Goal: Find specific page/section: Find specific page/section

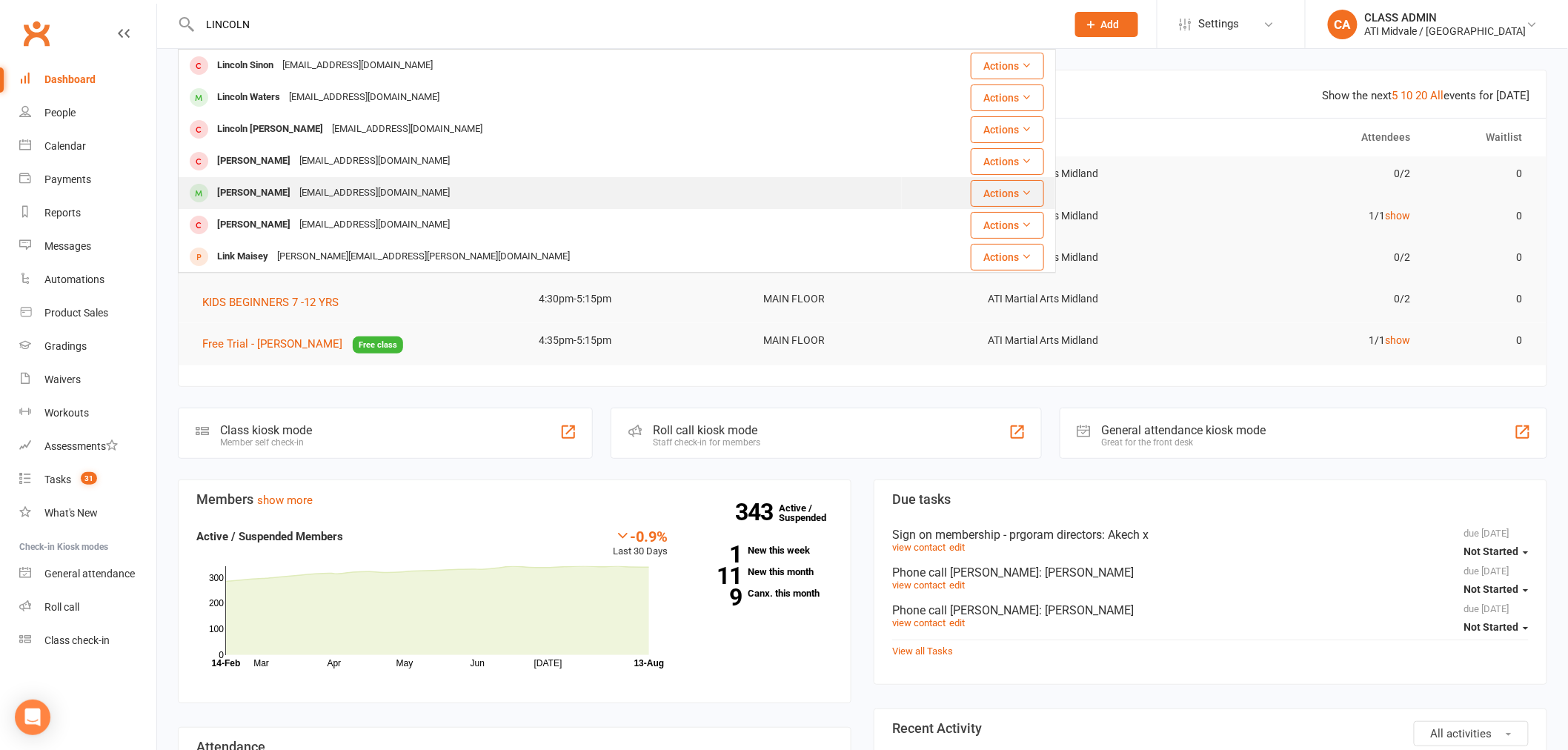
type input "LINCOLN"
click at [241, 192] on div "[PERSON_NAME]" at bounding box center [253, 193] width 82 height 21
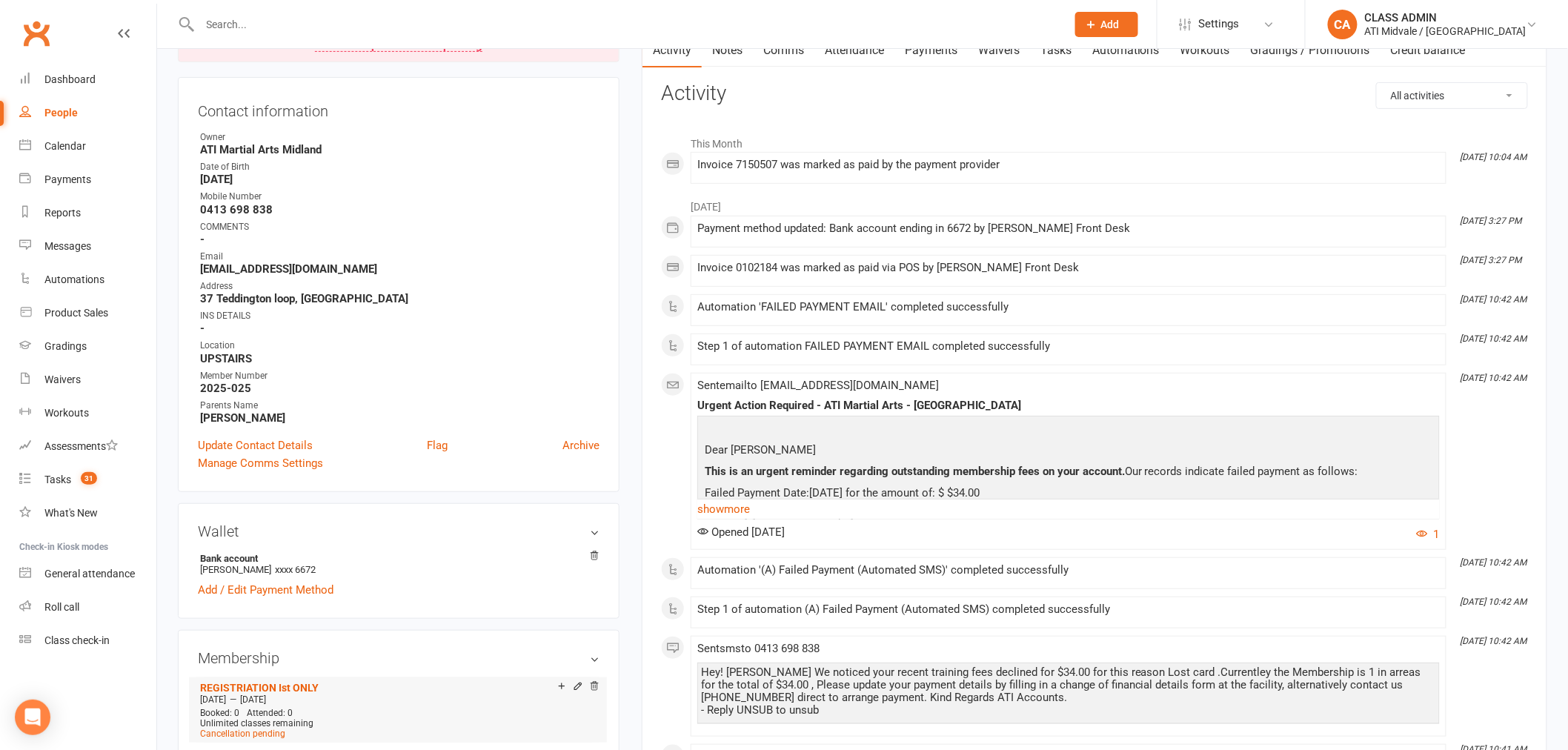
scroll to position [412, 0]
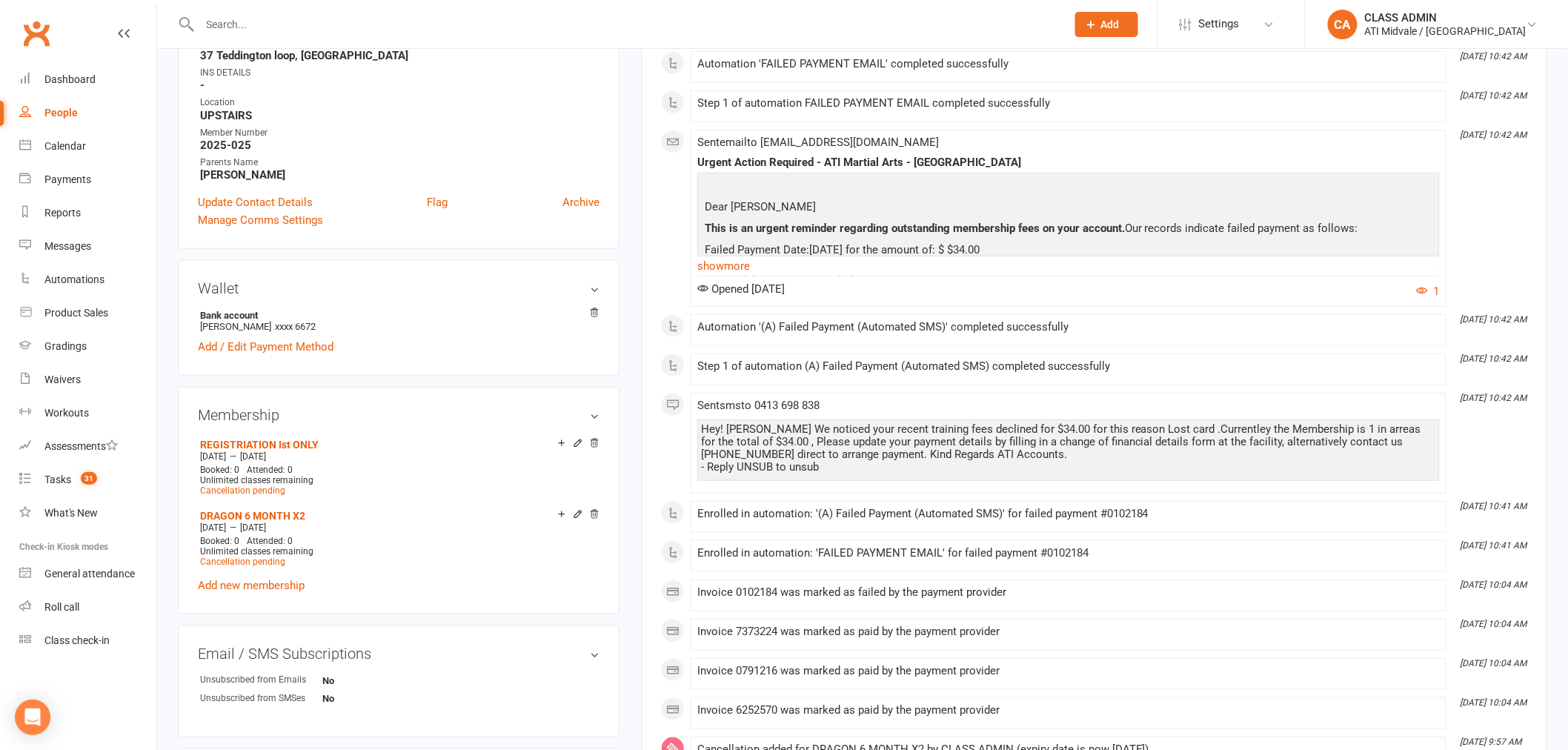
click at [269, 23] on input "text" at bounding box center [626, 24] width 860 height 21
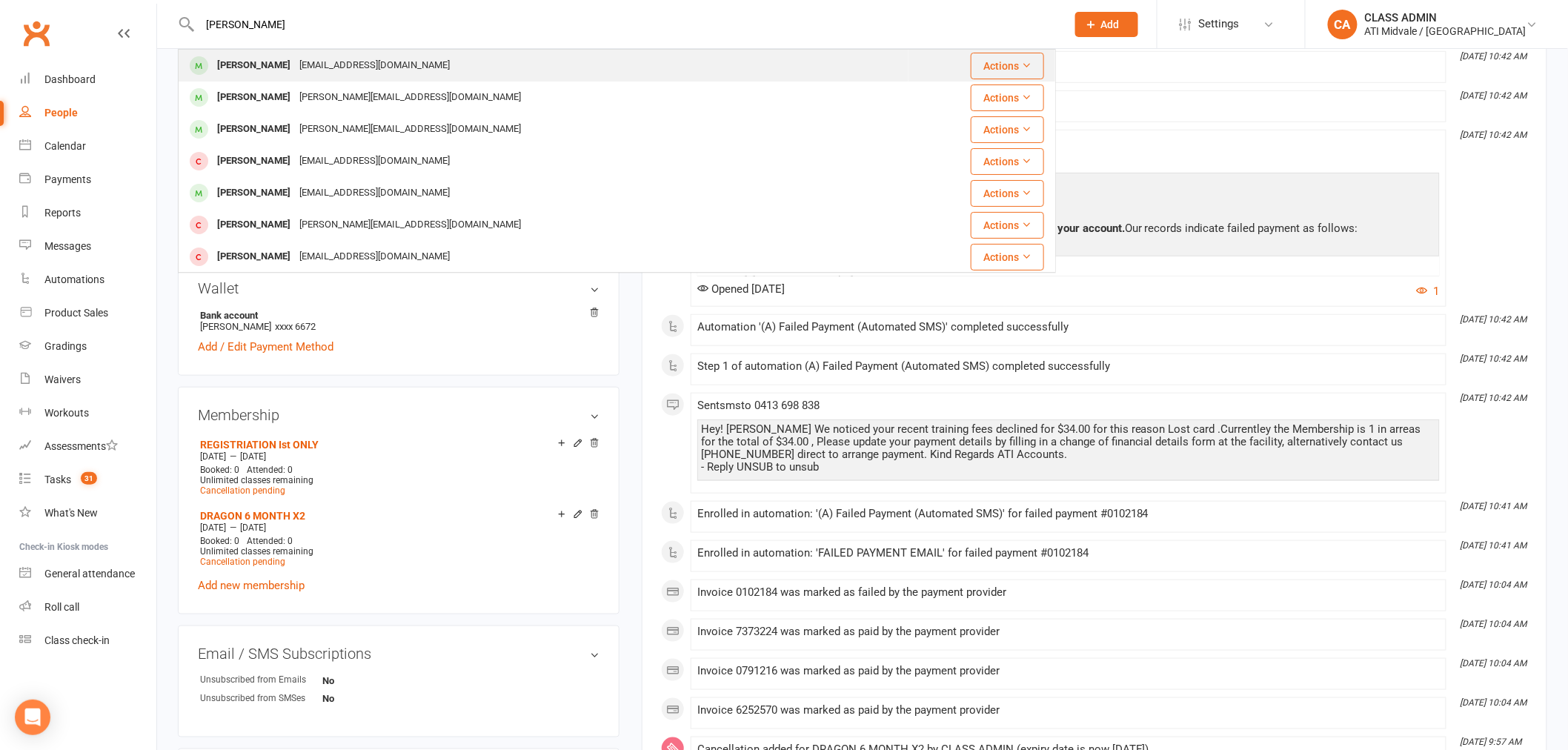
type input "[PERSON_NAME]"
click at [252, 63] on div "[PERSON_NAME]" at bounding box center [253, 66] width 82 height 21
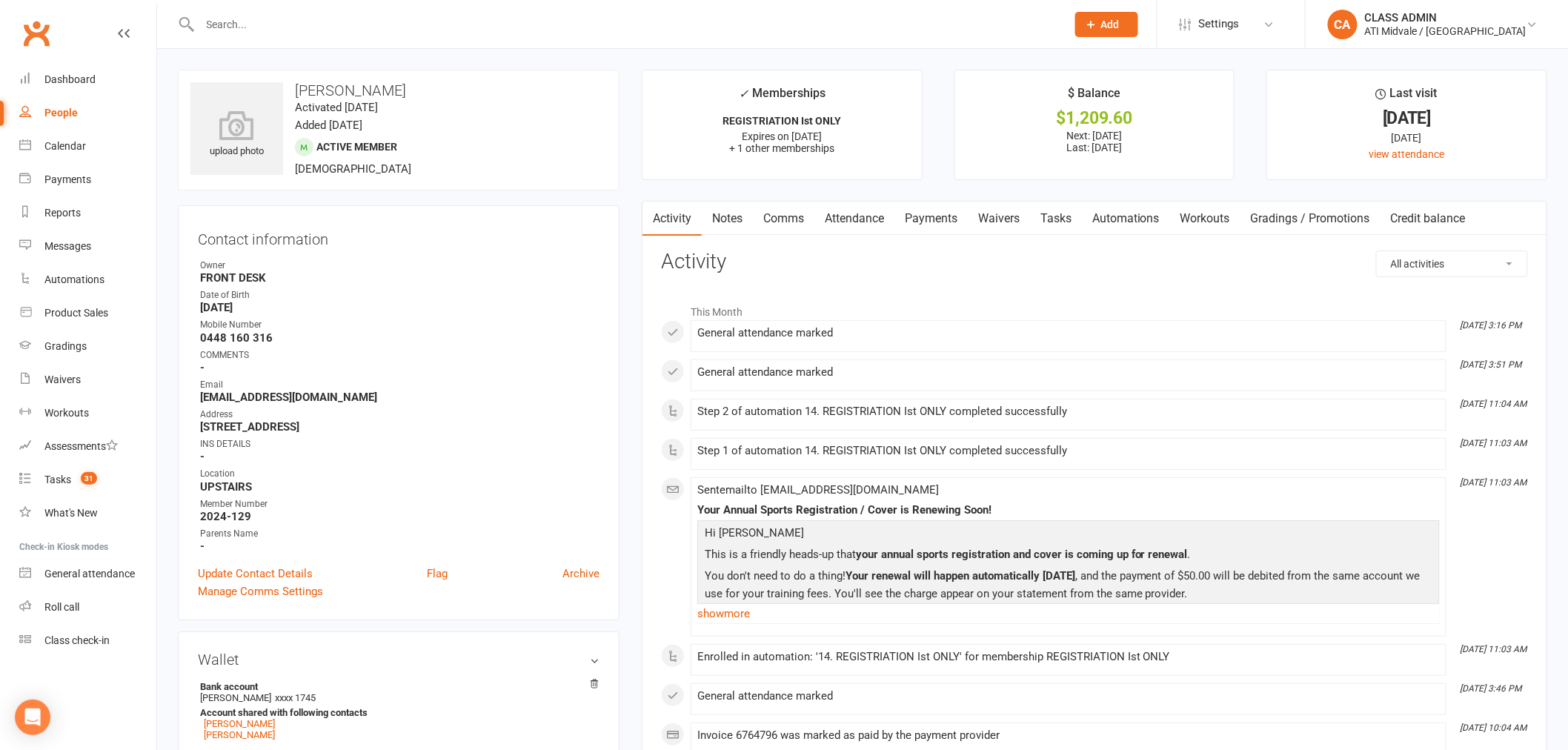
click at [278, 35] on div at bounding box center [617, 24] width 878 height 48
click at [296, 4] on div at bounding box center [617, 24] width 878 height 48
click at [294, 23] on input "text" at bounding box center [626, 24] width 860 height 21
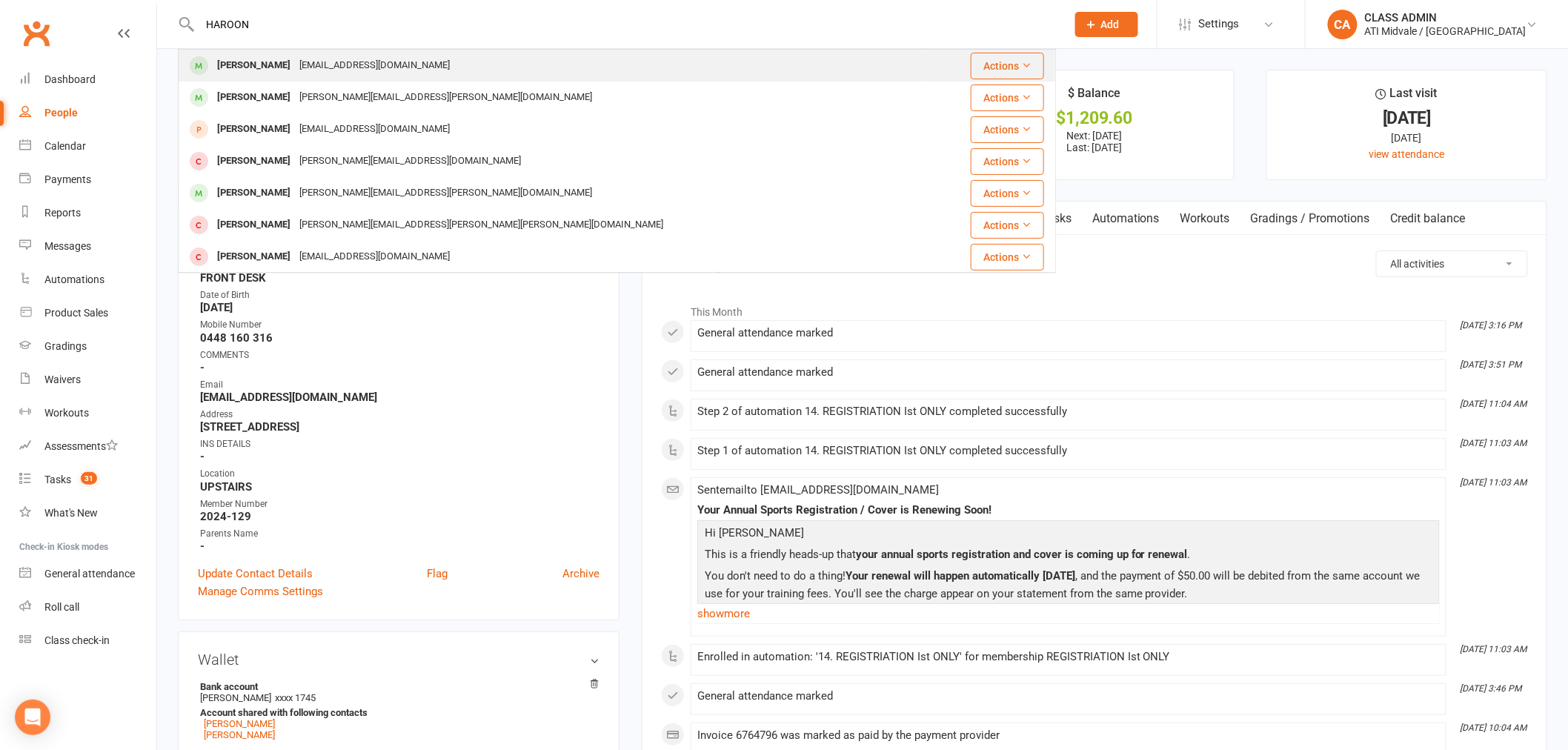
type input "HAROON"
click at [264, 69] on div "[PERSON_NAME]" at bounding box center [253, 66] width 82 height 21
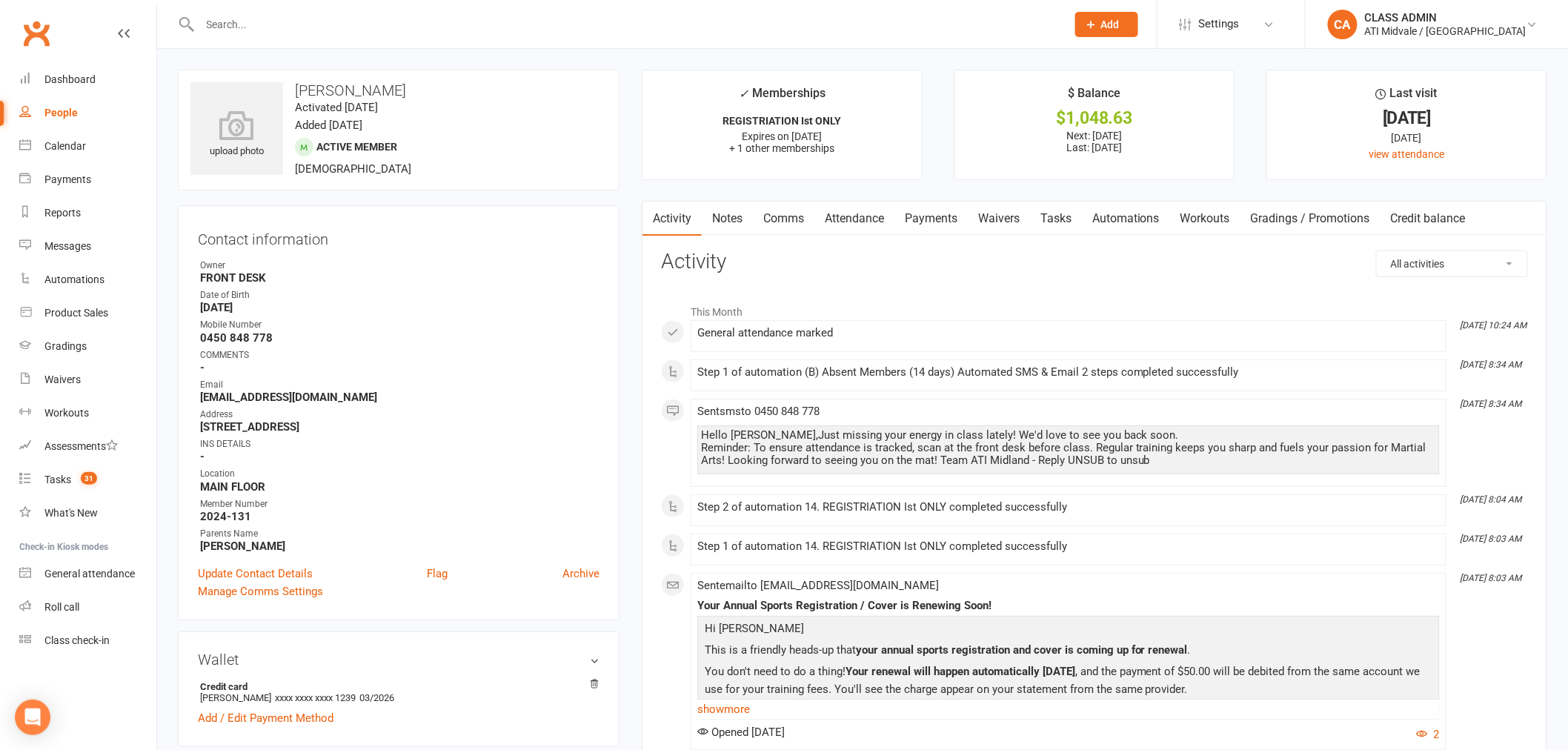
click at [917, 220] on link "Payments" at bounding box center [931, 218] width 73 height 34
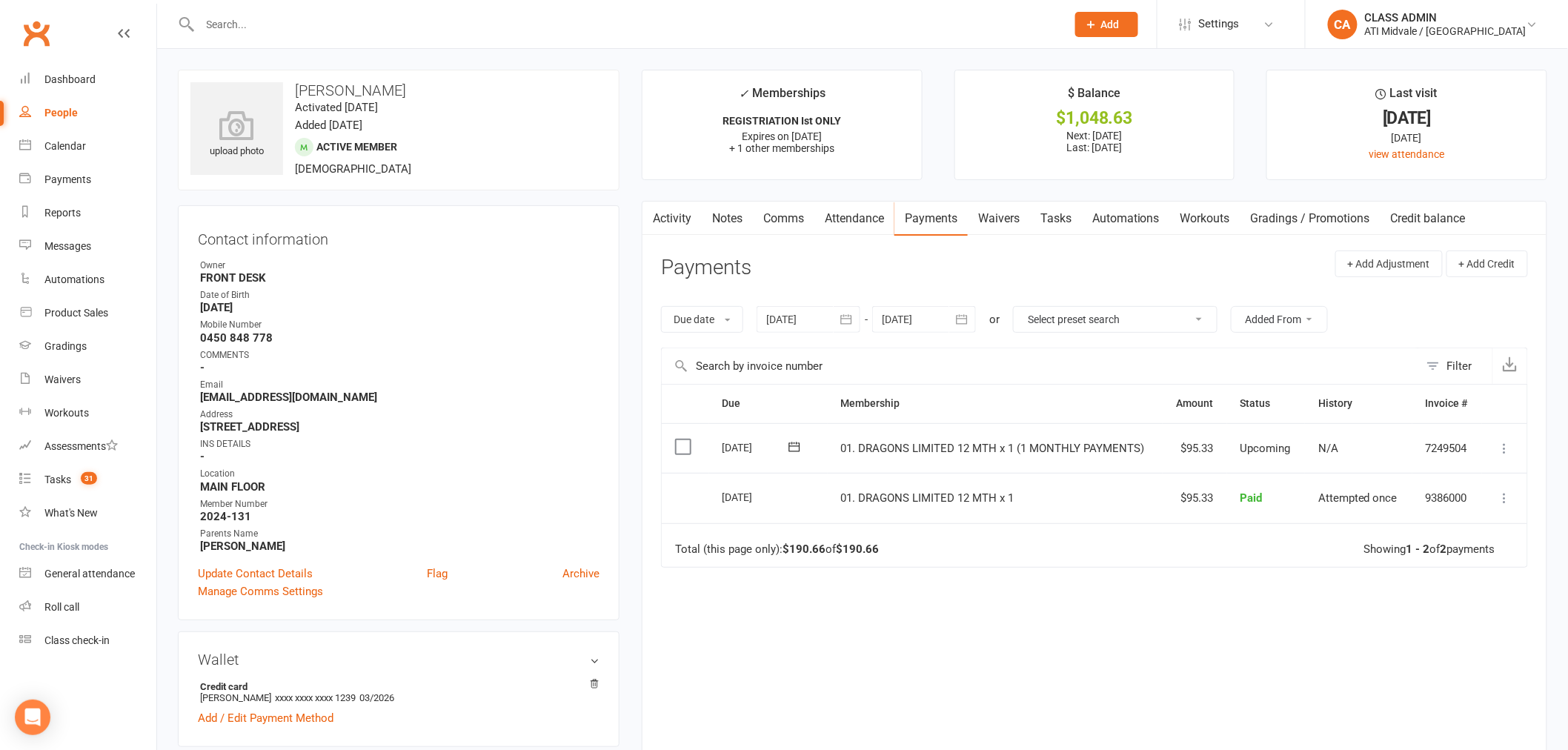
click at [920, 321] on div at bounding box center [924, 319] width 104 height 27
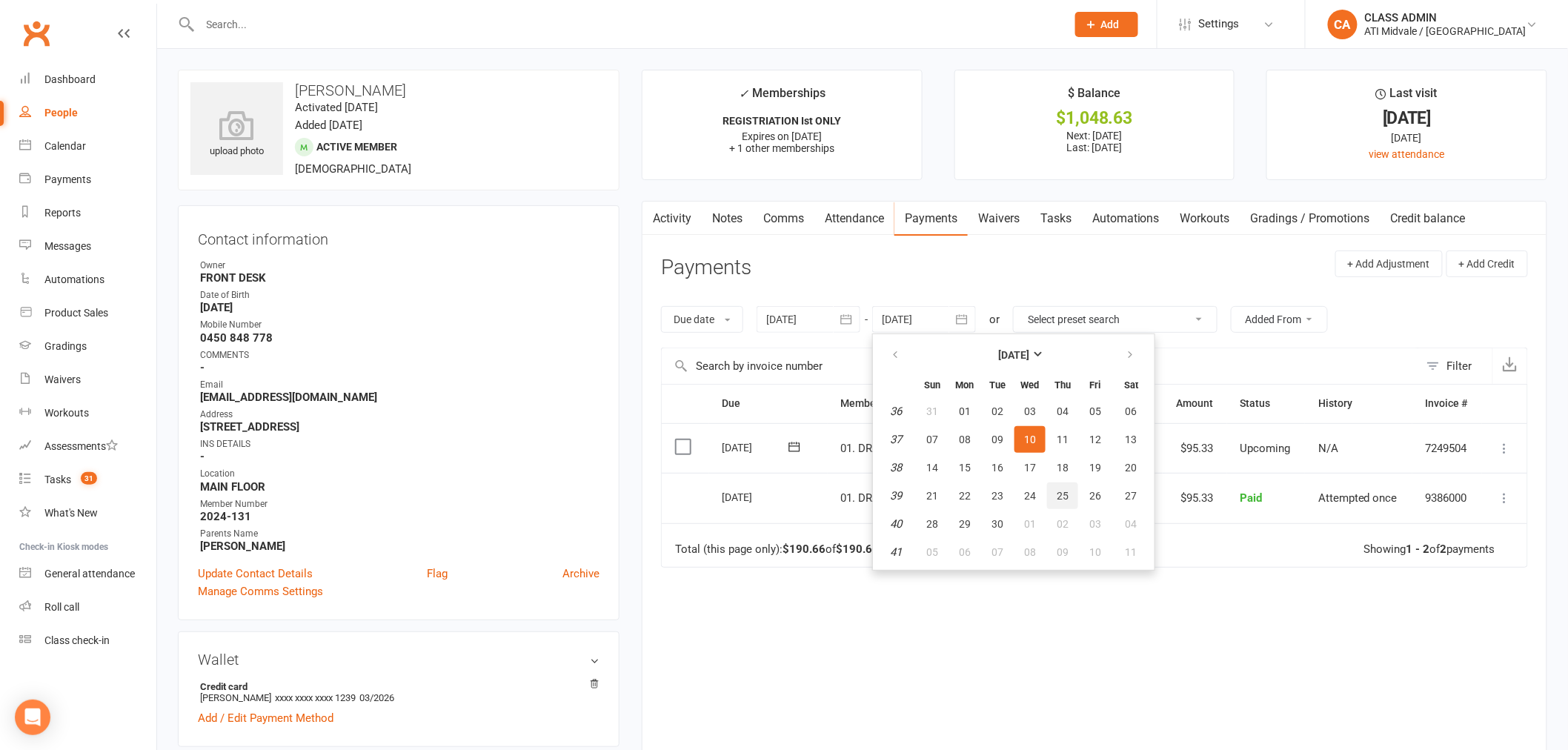
click at [1062, 493] on span "25" at bounding box center [1062, 495] width 12 height 12
type input "[DATE]"
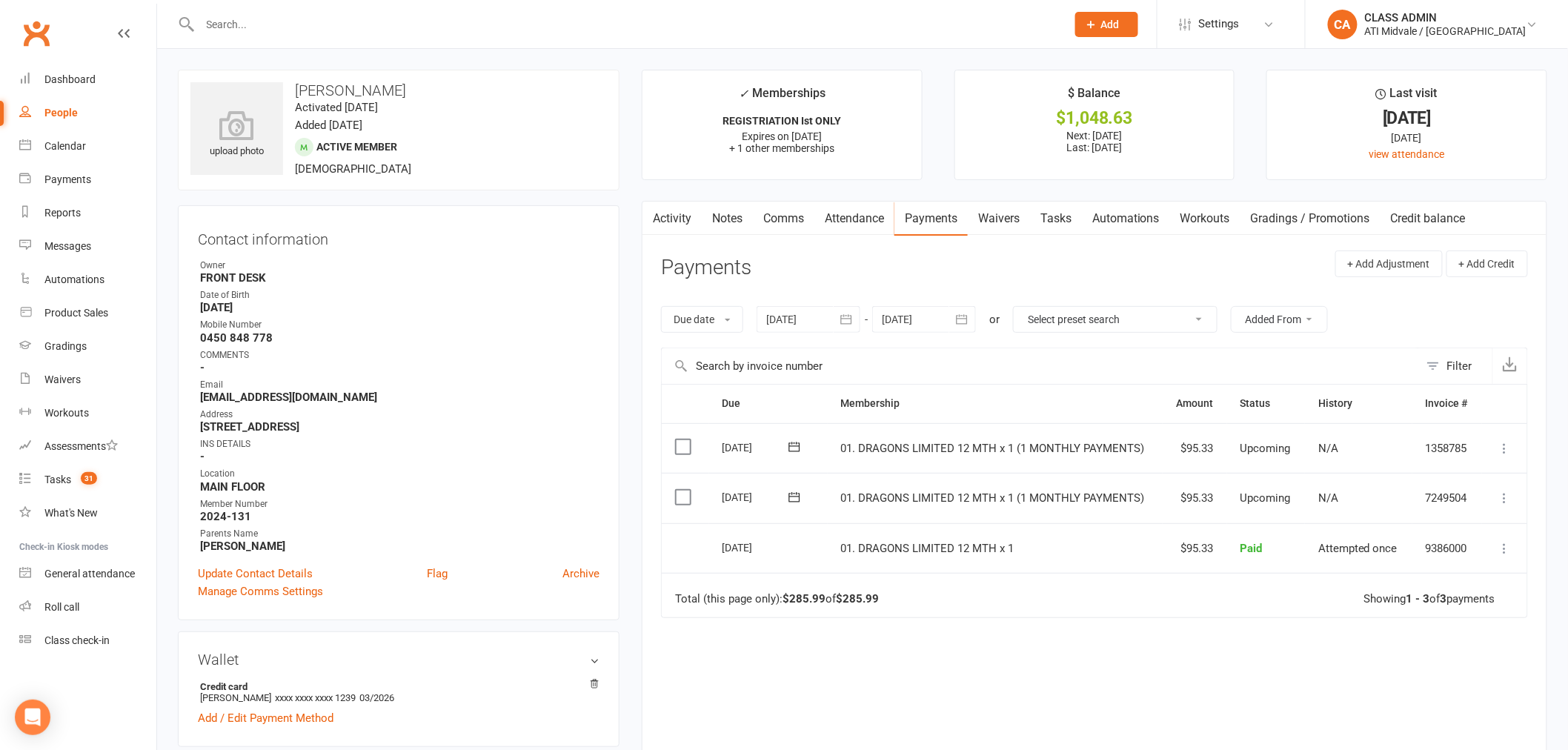
click at [1126, 223] on link "Automations" at bounding box center [1126, 218] width 88 height 34
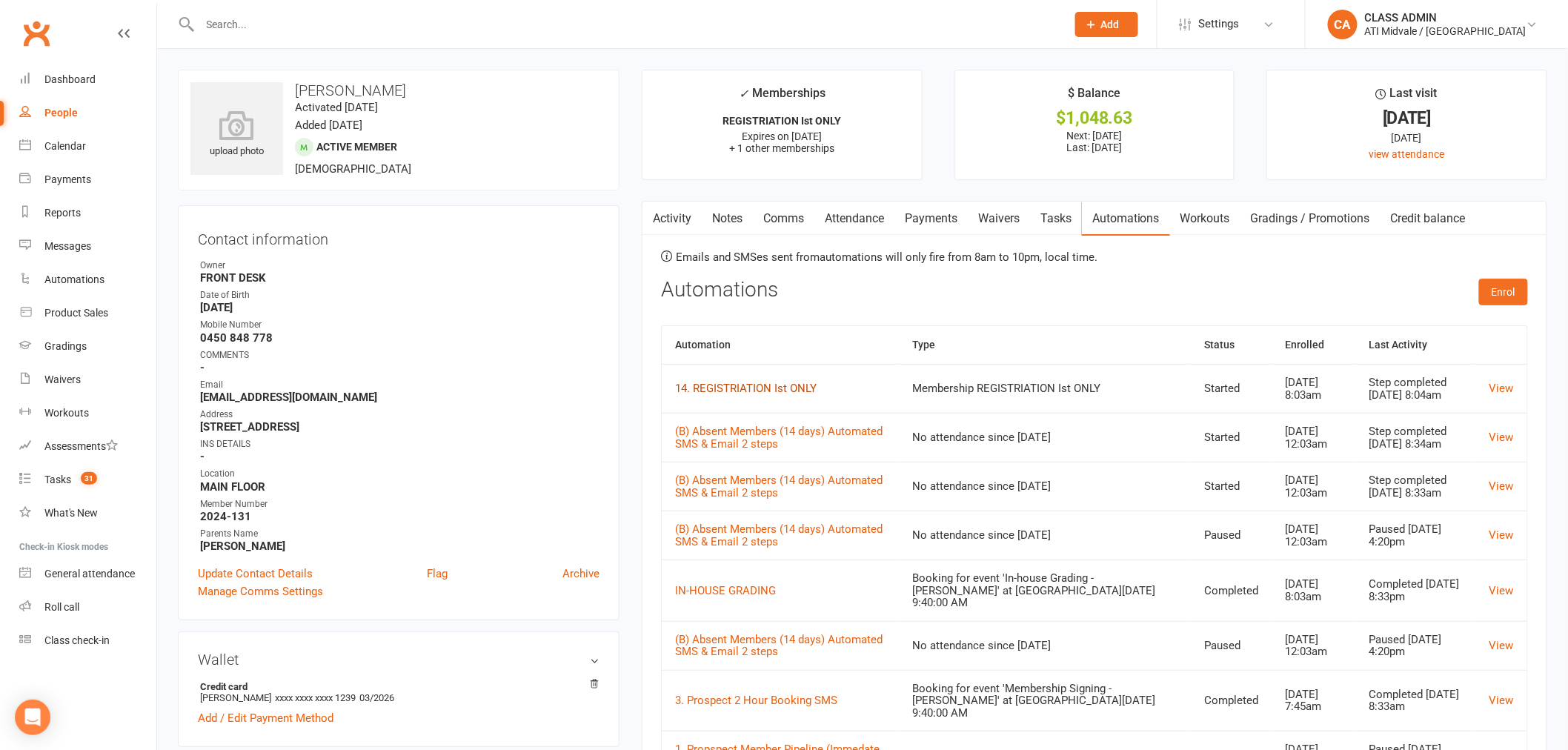
click at [767, 391] on link "14. REGISTRIATION Ist ONLY" at bounding box center [746, 388] width 141 height 13
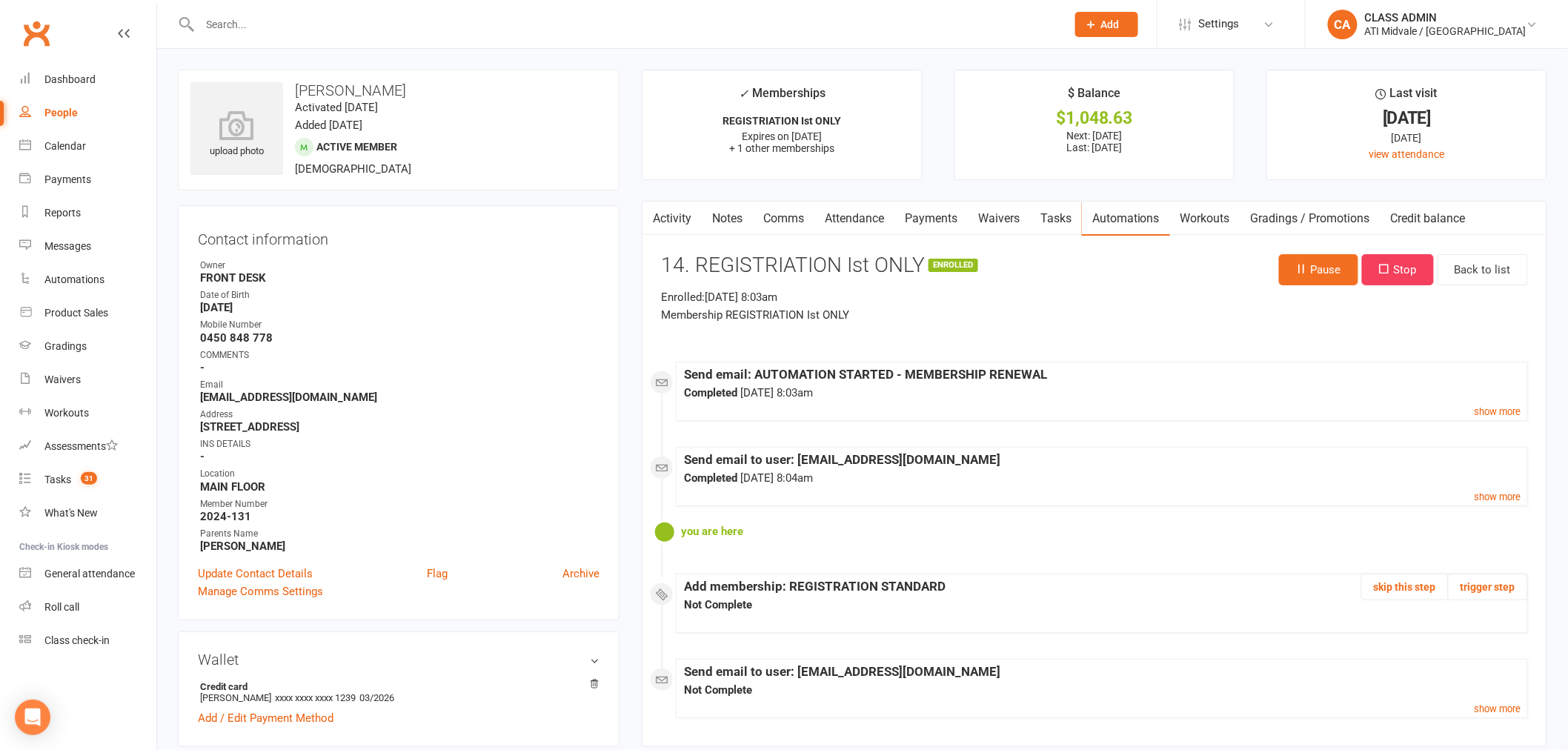
click at [218, 24] on input "text" at bounding box center [626, 24] width 860 height 21
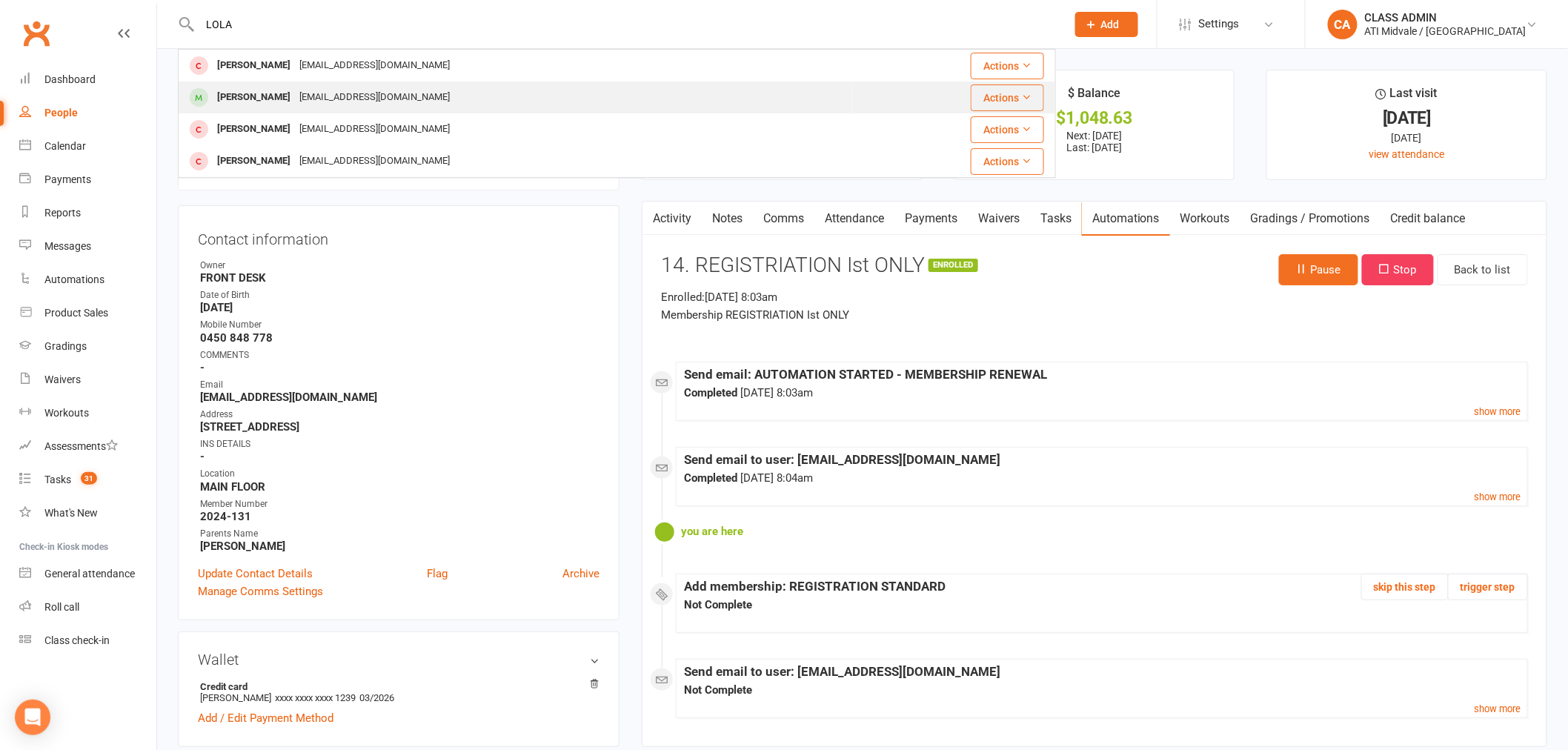
type input "LOLA"
click at [244, 89] on div "[PERSON_NAME]" at bounding box center [253, 97] width 82 height 21
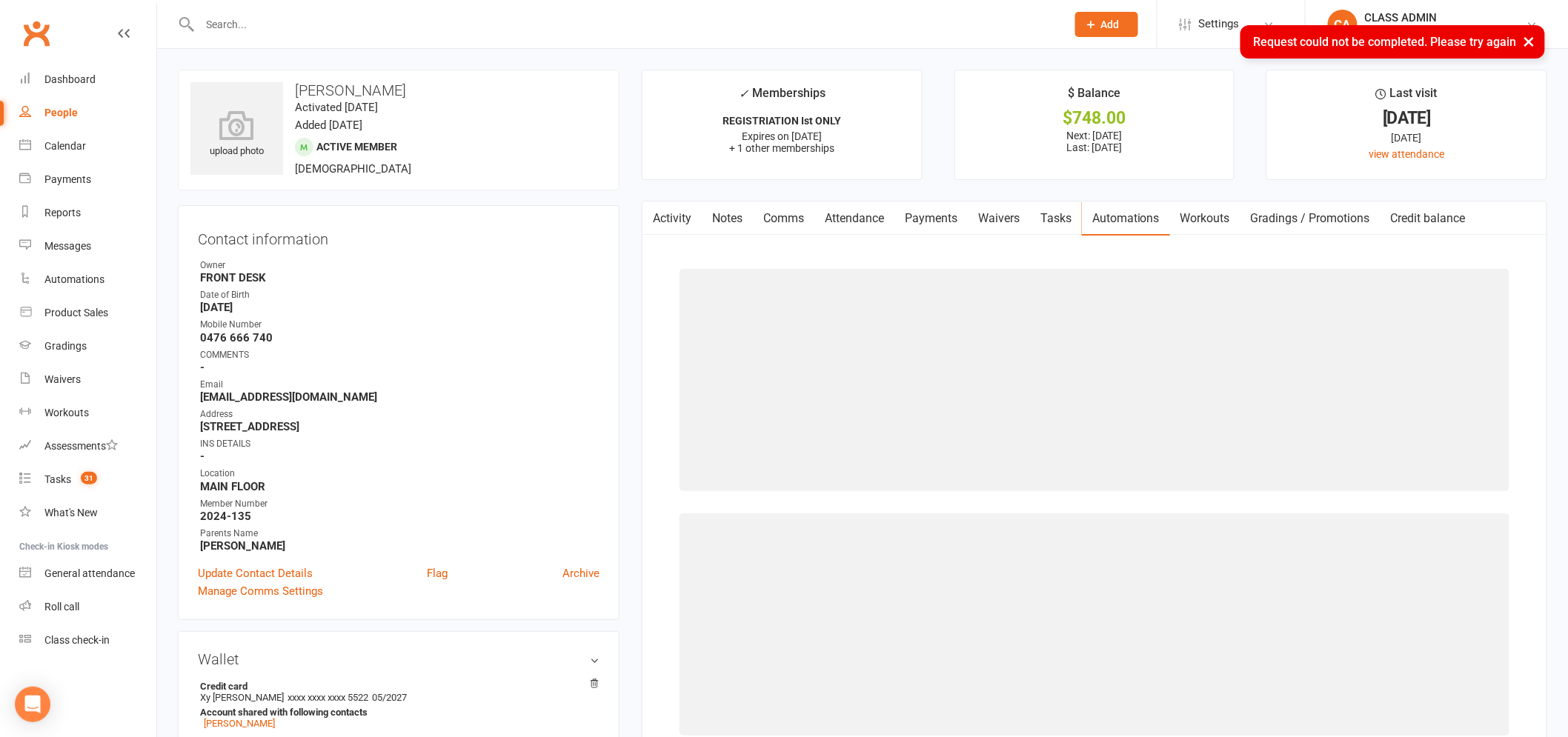
click at [725, 218] on link "Notes" at bounding box center [727, 218] width 51 height 34
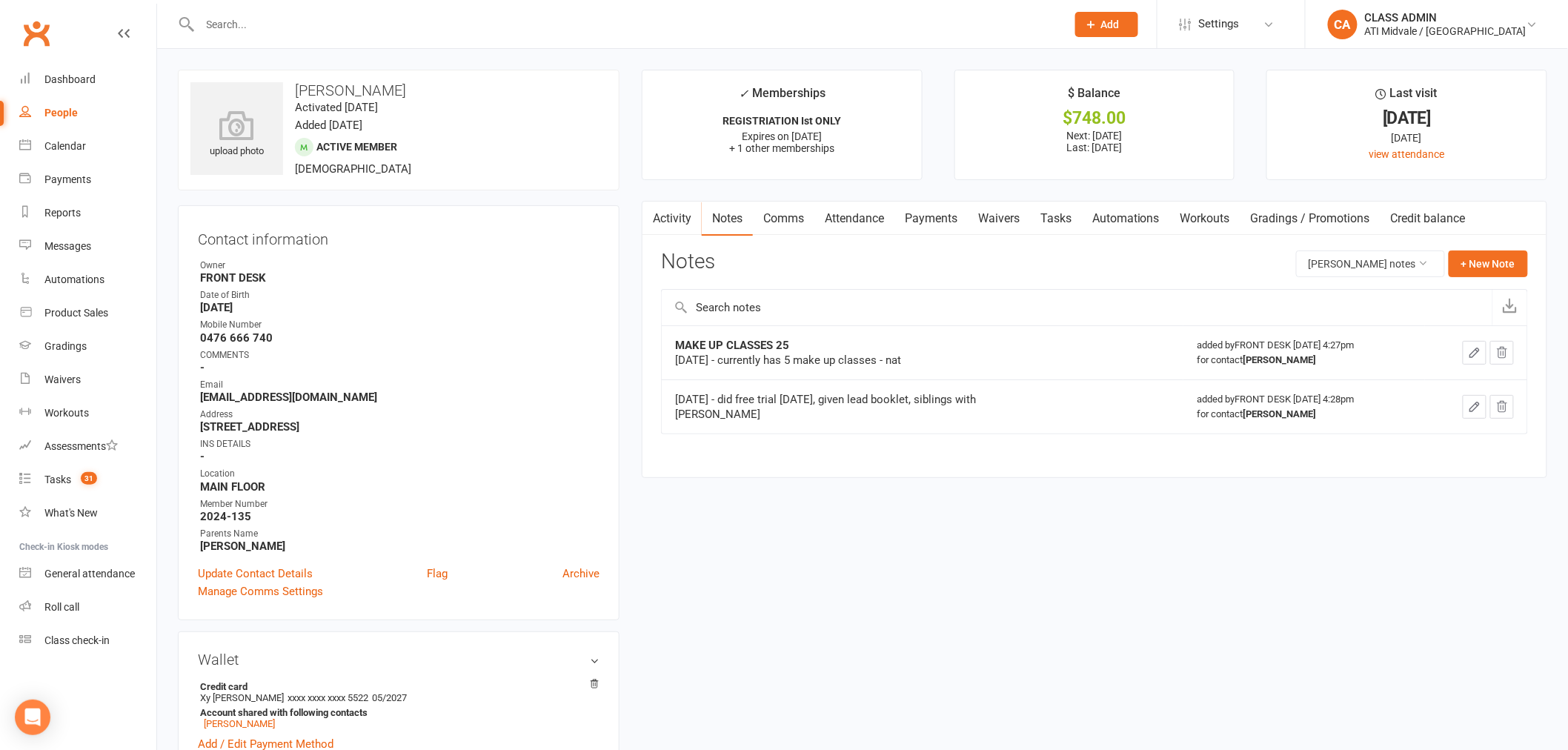
click at [1131, 218] on link "Automations" at bounding box center [1126, 218] width 88 height 34
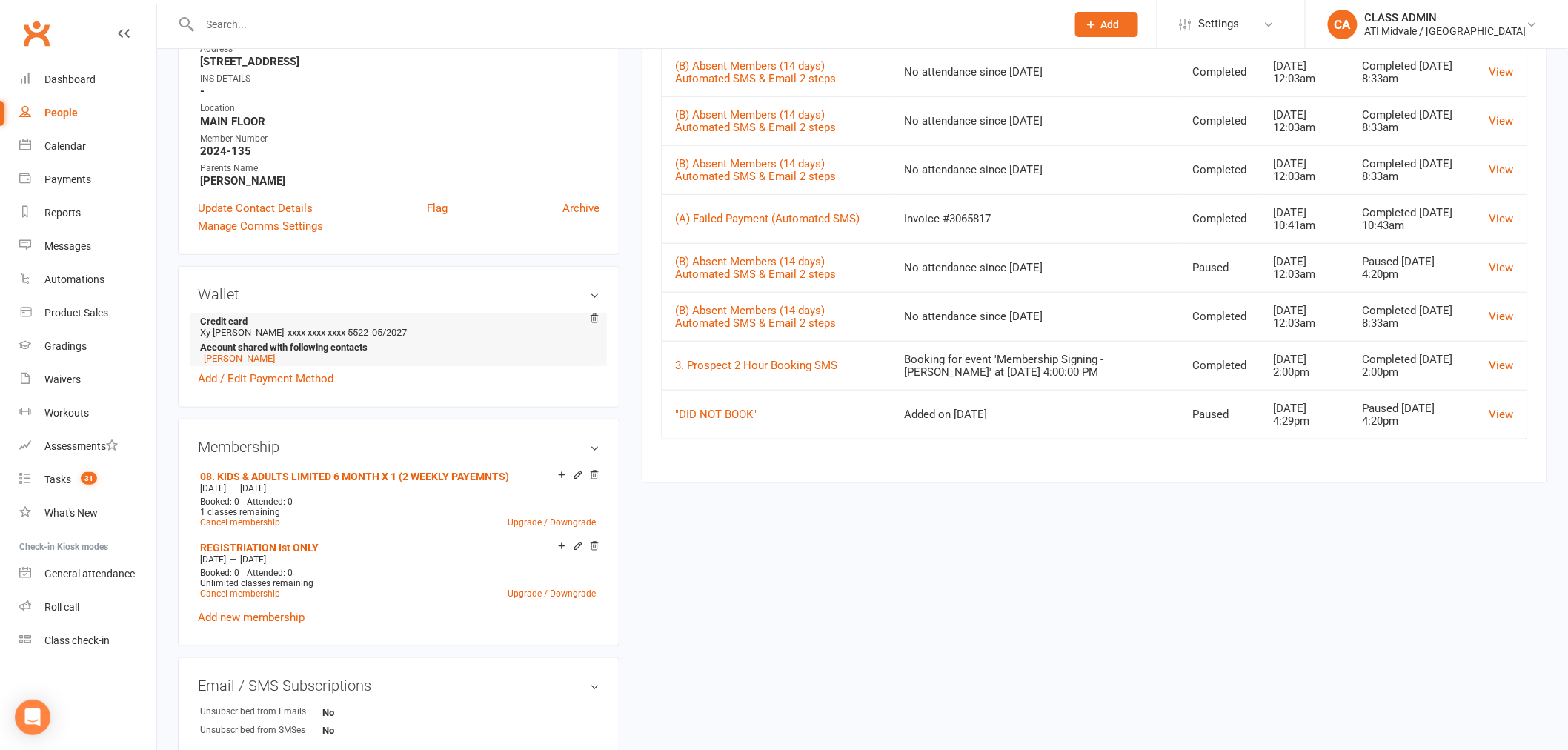
scroll to position [329, 0]
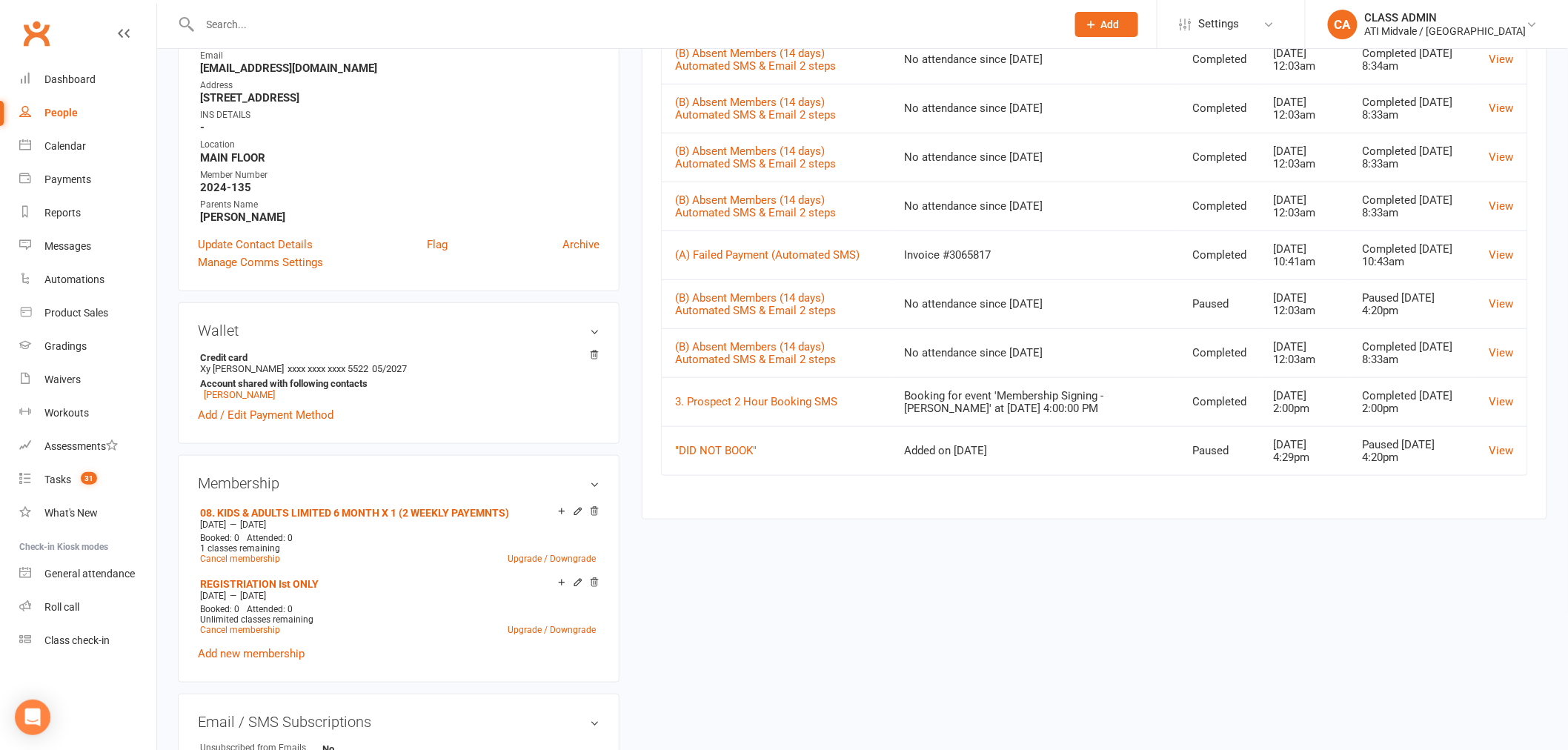
click at [301, 30] on input "text" at bounding box center [626, 24] width 860 height 21
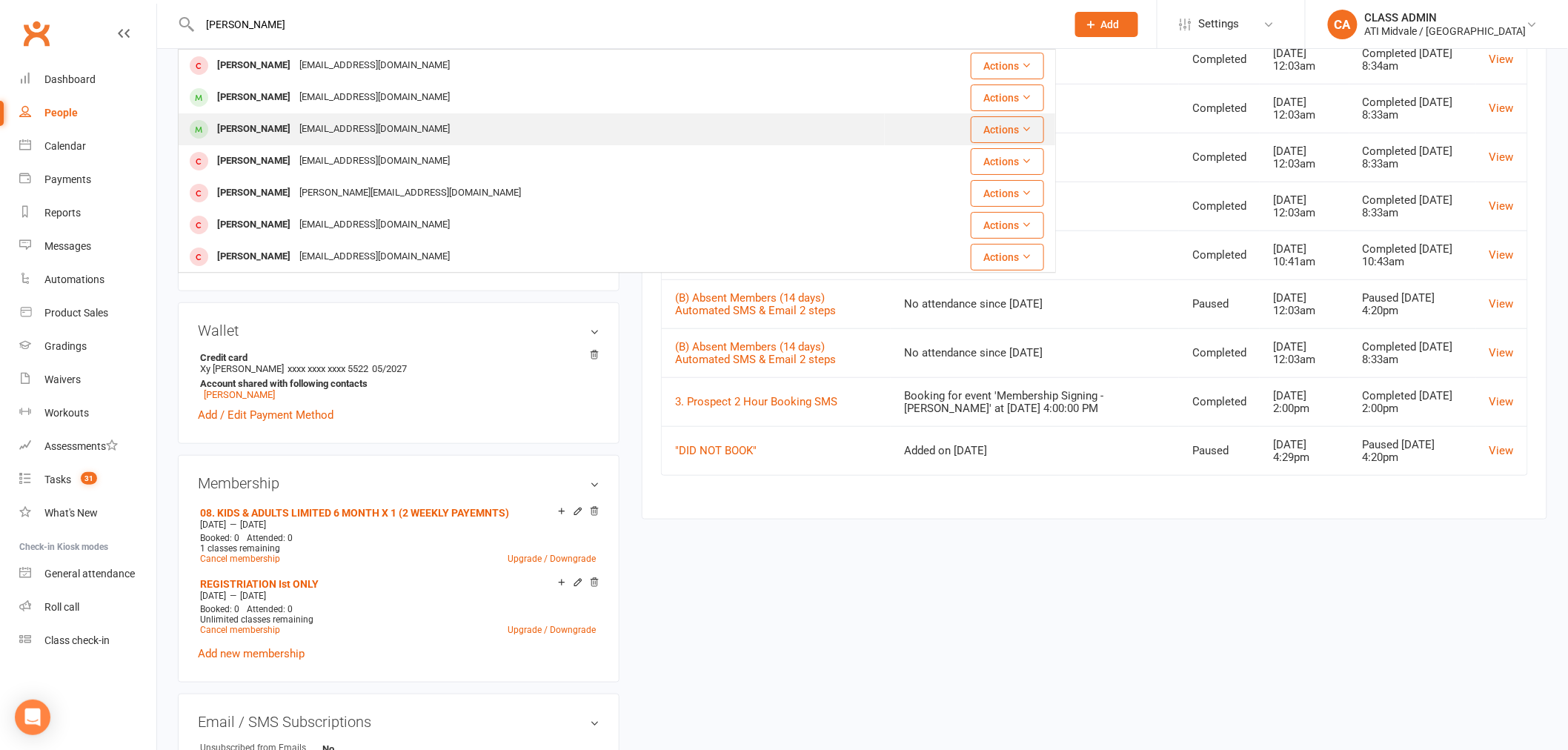
type input "[PERSON_NAME]"
click at [273, 123] on div "[PERSON_NAME]" at bounding box center [253, 129] width 82 height 21
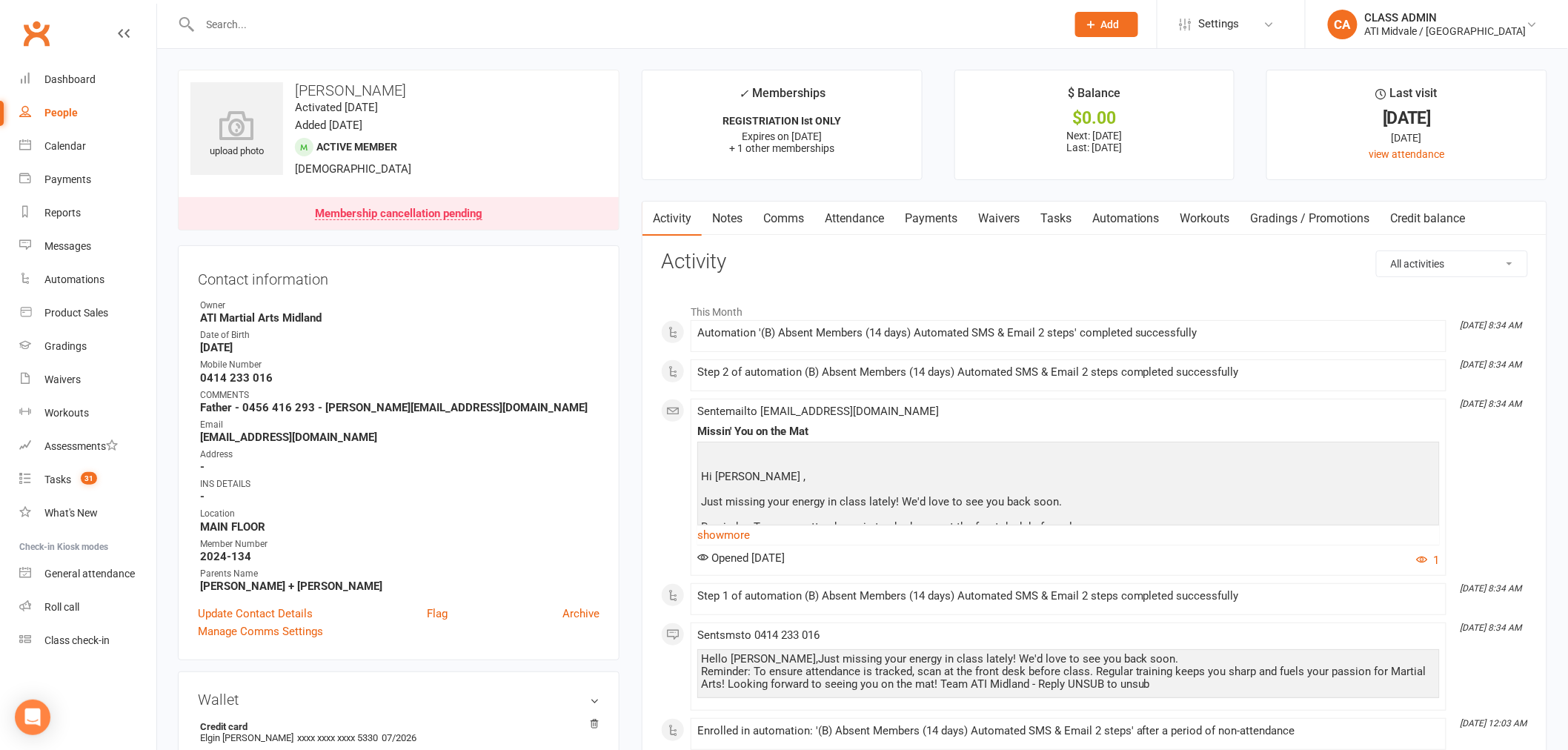
click at [1115, 218] on link "Automations" at bounding box center [1126, 218] width 88 height 34
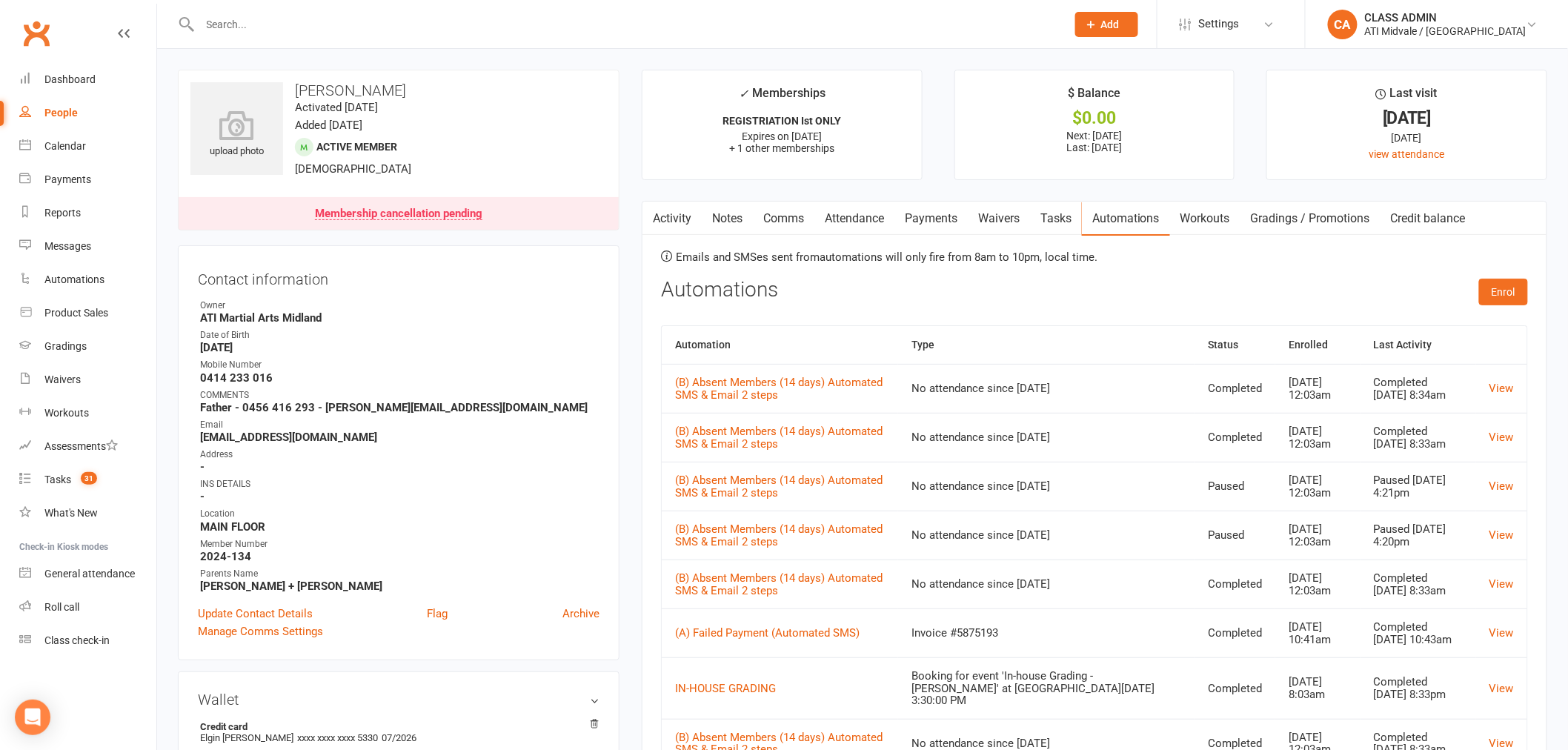
click at [347, 27] on input "text" at bounding box center [626, 24] width 860 height 21
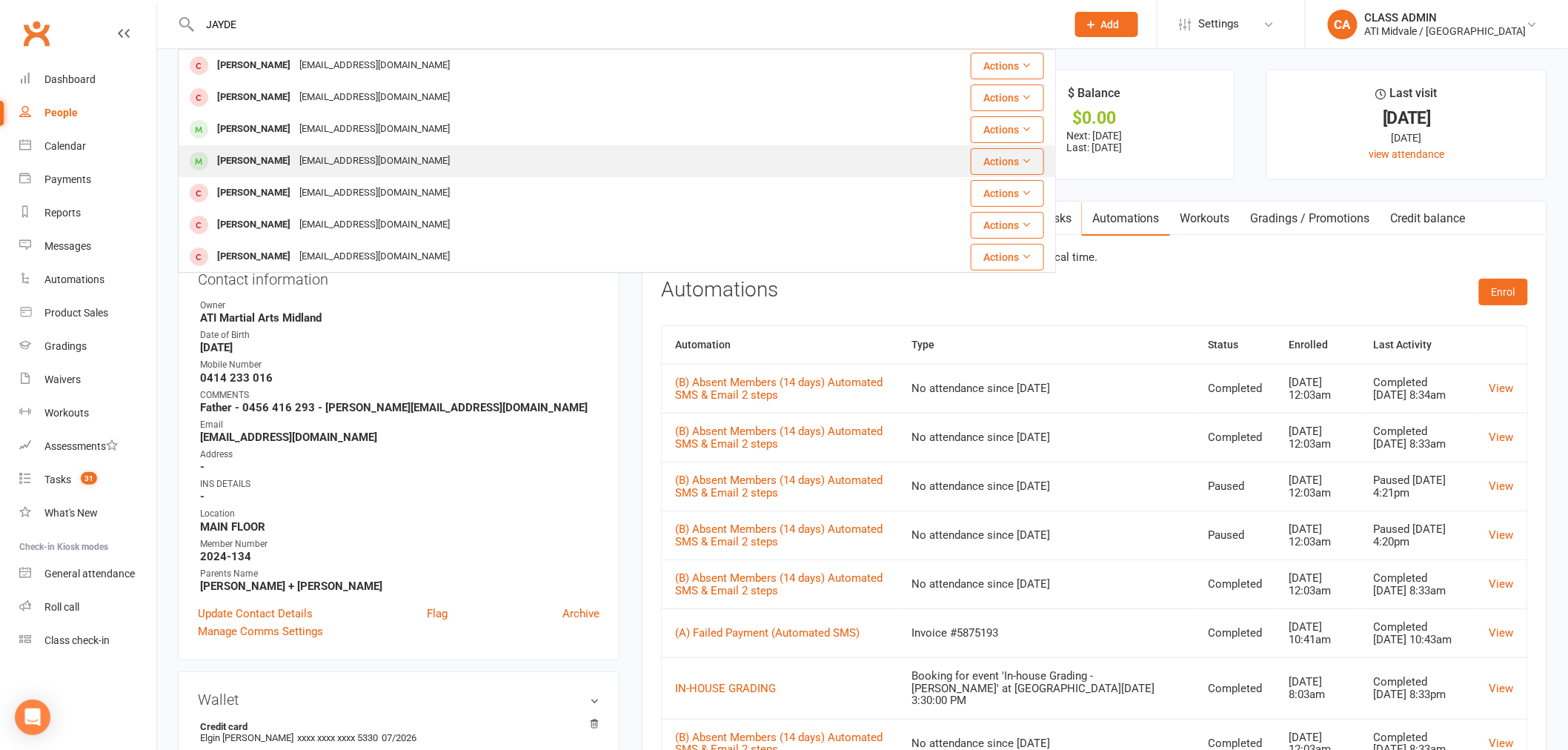
type input "JAYDE"
click at [264, 158] on div "[PERSON_NAME]" at bounding box center [253, 161] width 82 height 21
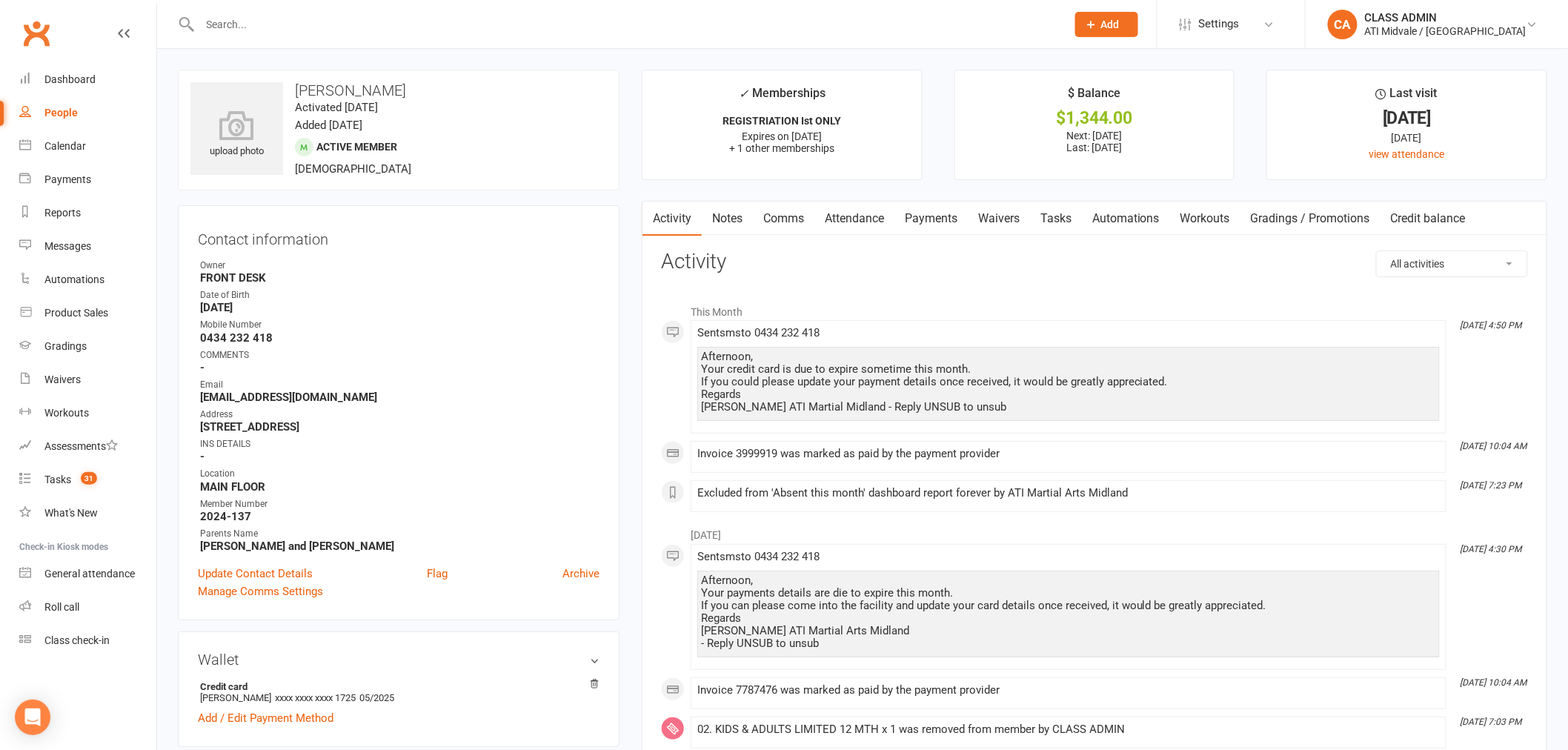
click at [1109, 226] on link "Automations" at bounding box center [1126, 218] width 88 height 34
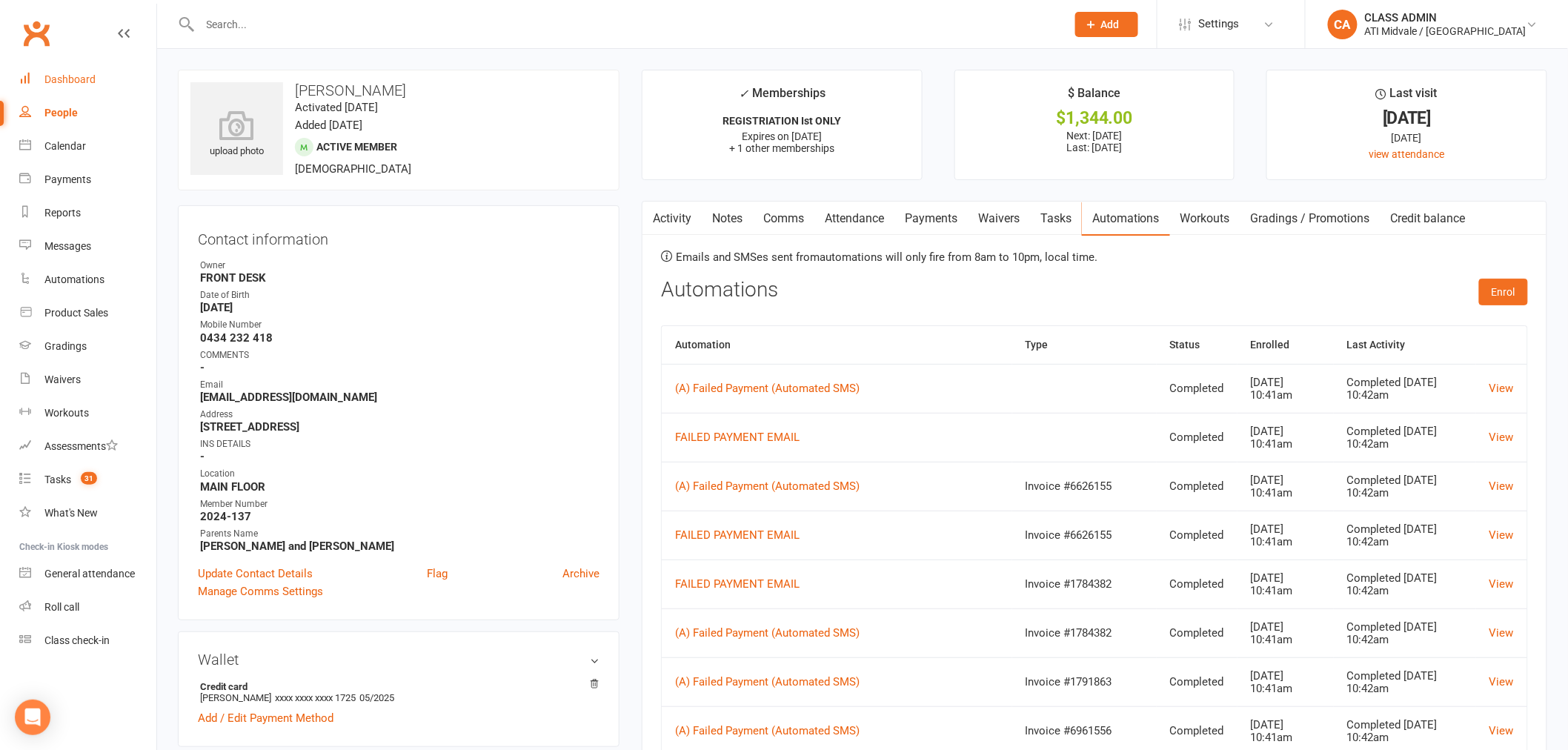
click at [63, 75] on div "Dashboard" at bounding box center [70, 79] width 51 height 12
